Goal: Task Accomplishment & Management: Manage account settings

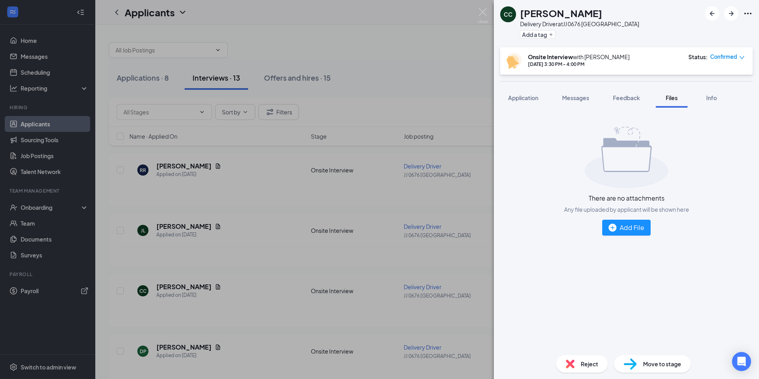
click at [368, 56] on div "CC [PERSON_NAME] Delivery Driver at JJ 0676 Parkersburg Add a tag Onsite Interv…" at bounding box center [379, 189] width 759 height 379
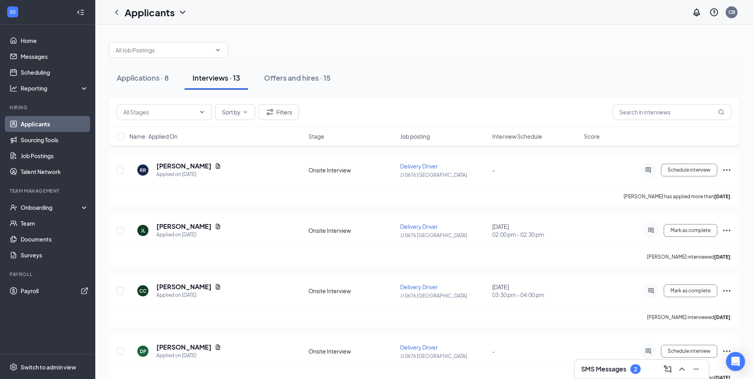
click at [278, 90] on div "Applications · 8 Interviews · 13 Offers and hires · 15" at bounding box center [424, 78] width 631 height 40
click at [290, 82] on div "Offers and hires · 15" at bounding box center [297, 78] width 67 height 10
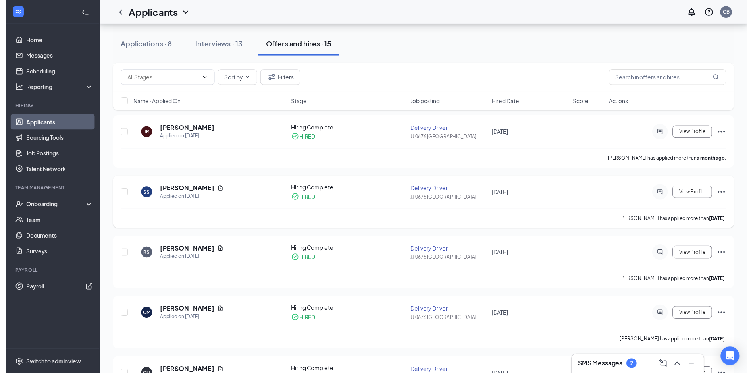
scroll to position [278, 0]
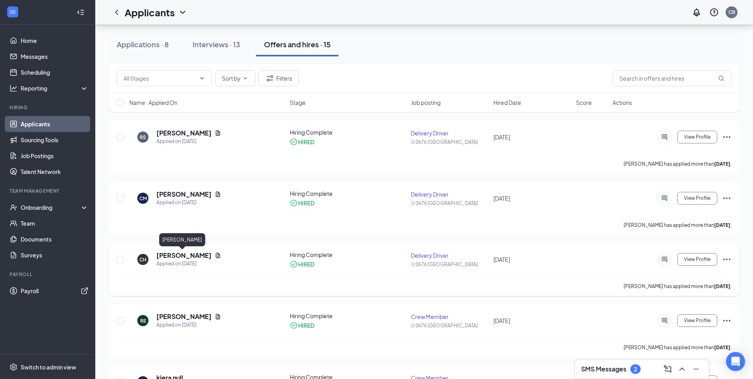
click at [215, 253] on icon "Document" at bounding box center [218, 255] width 6 height 6
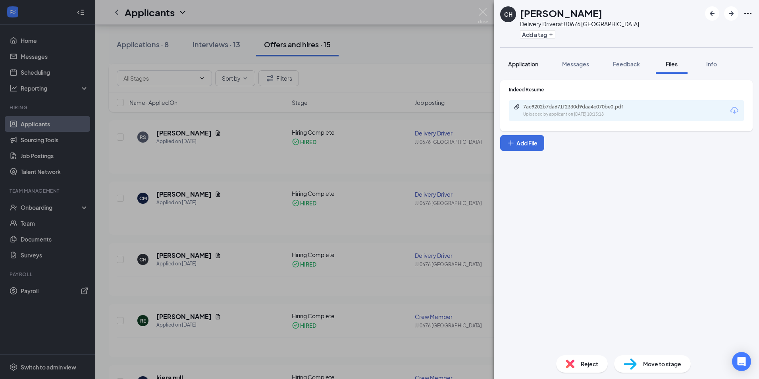
click at [516, 68] on button "Application" at bounding box center [523, 64] width 46 height 20
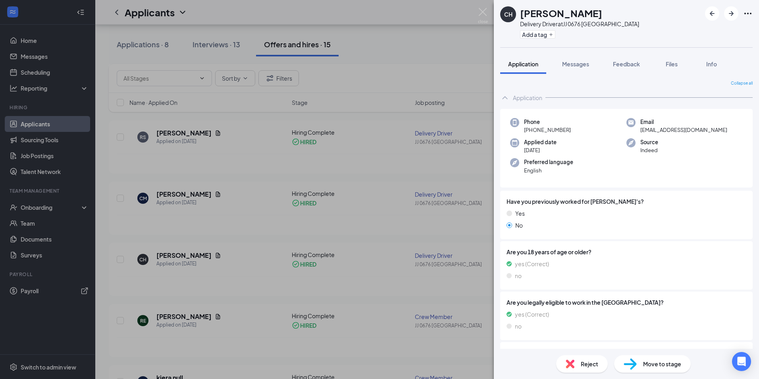
drag, startPoint x: 575, startPoint y: 129, endPoint x: 524, endPoint y: 133, distance: 50.6
click at [524, 133] on div "Phone [PHONE_NUMBER]" at bounding box center [568, 126] width 116 height 16
click at [387, 36] on div "CH [PERSON_NAME] Delivery Driver at JJ 0676 Parkersburg Add a tag Application M…" at bounding box center [379, 189] width 759 height 379
